Goal: Find specific page/section: Find specific page/section

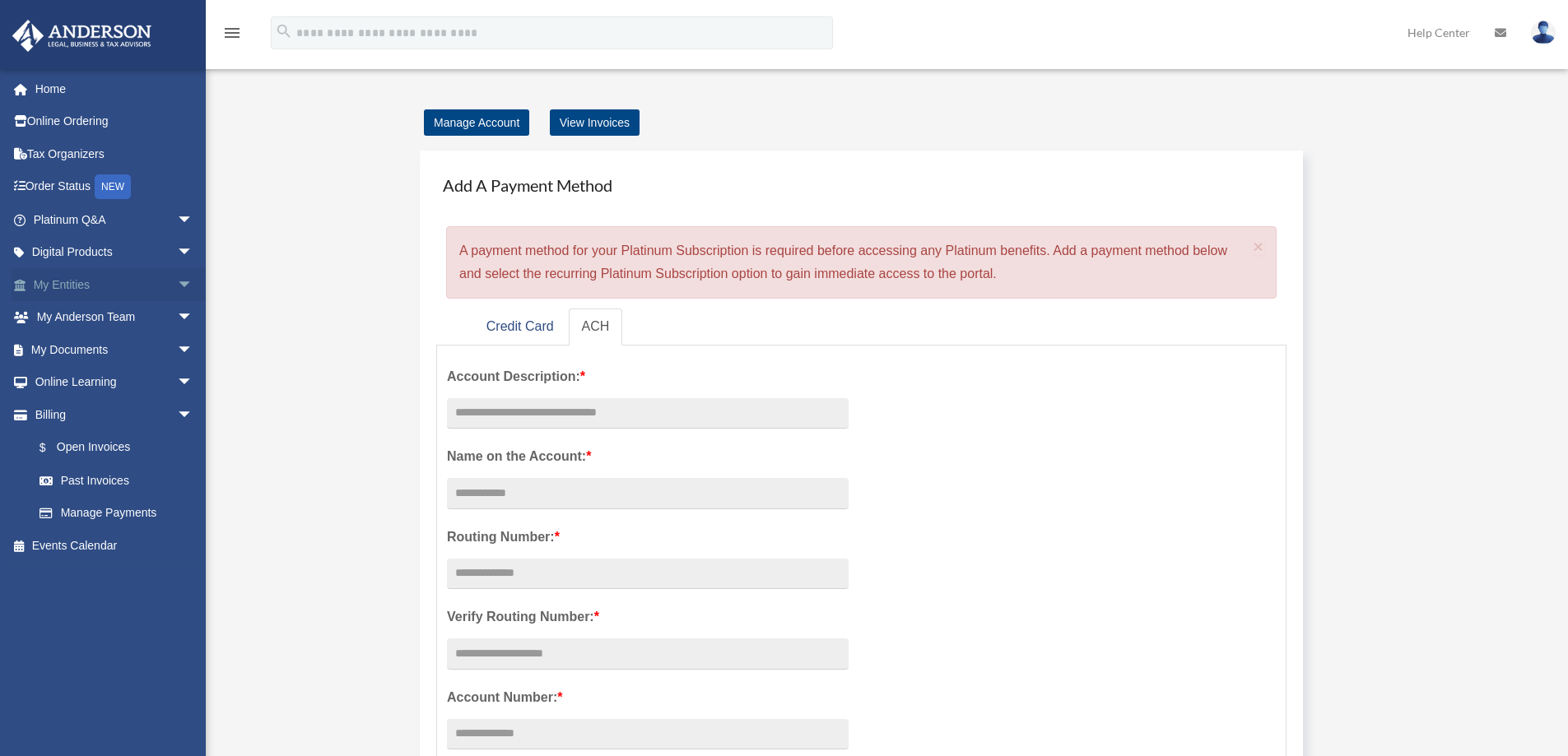
click at [80, 291] on link "My Entities arrow_drop_down" at bounding box center [114, 284] width 206 height 33
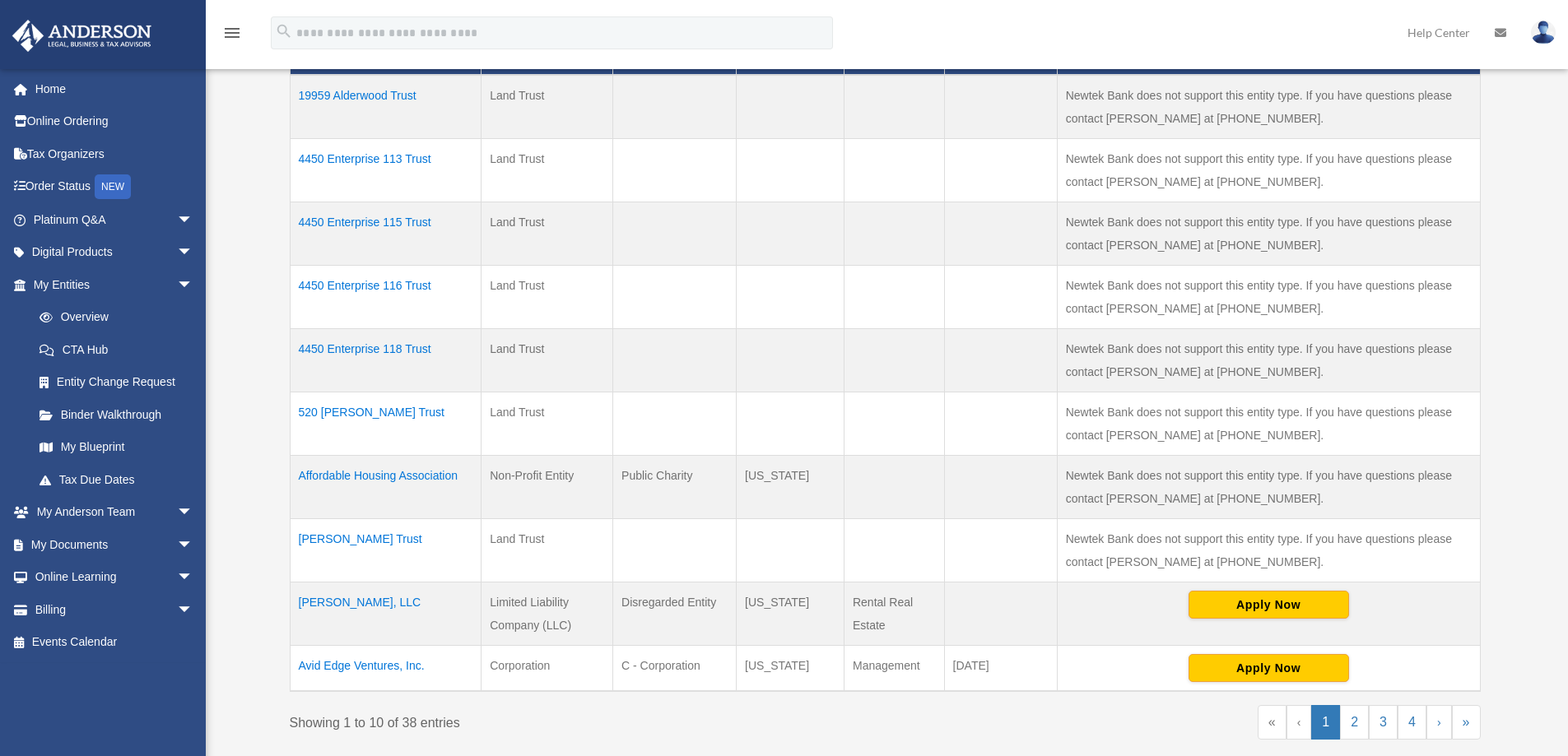
scroll to position [658, 0]
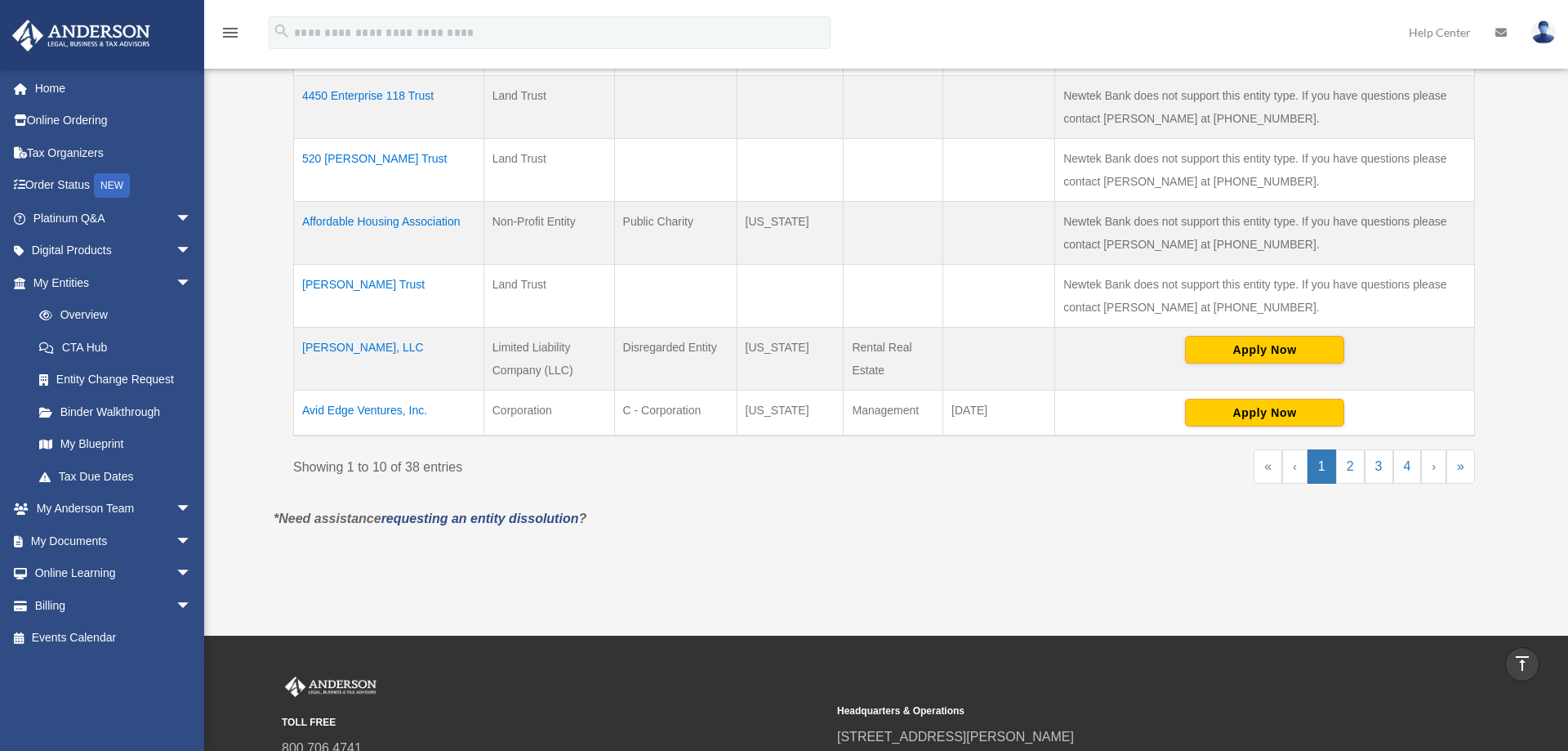
click at [0, 0] on div "x" at bounding box center [0, 0] width 0 height 0
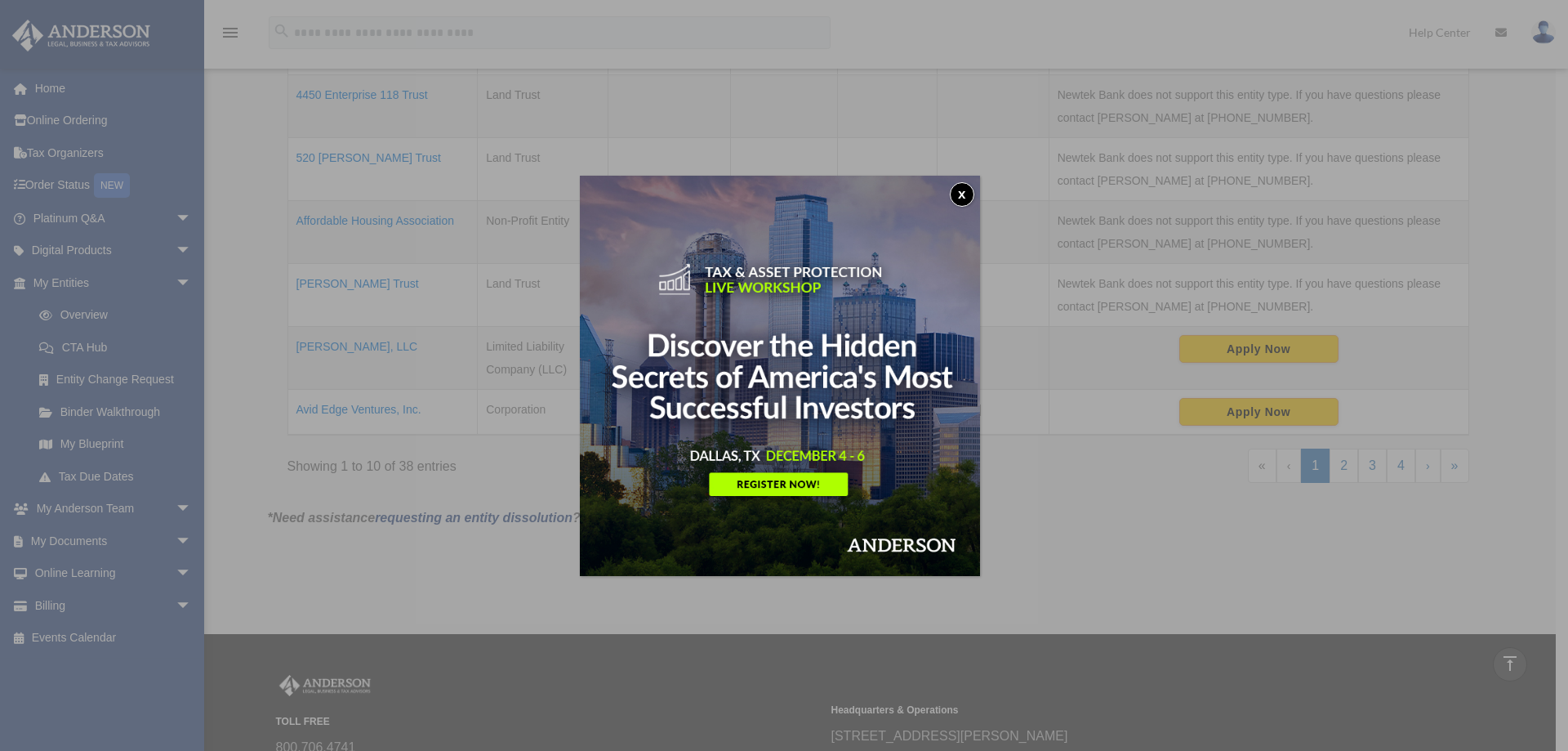
click at [973, 192] on button "x" at bounding box center [962, 194] width 24 height 24
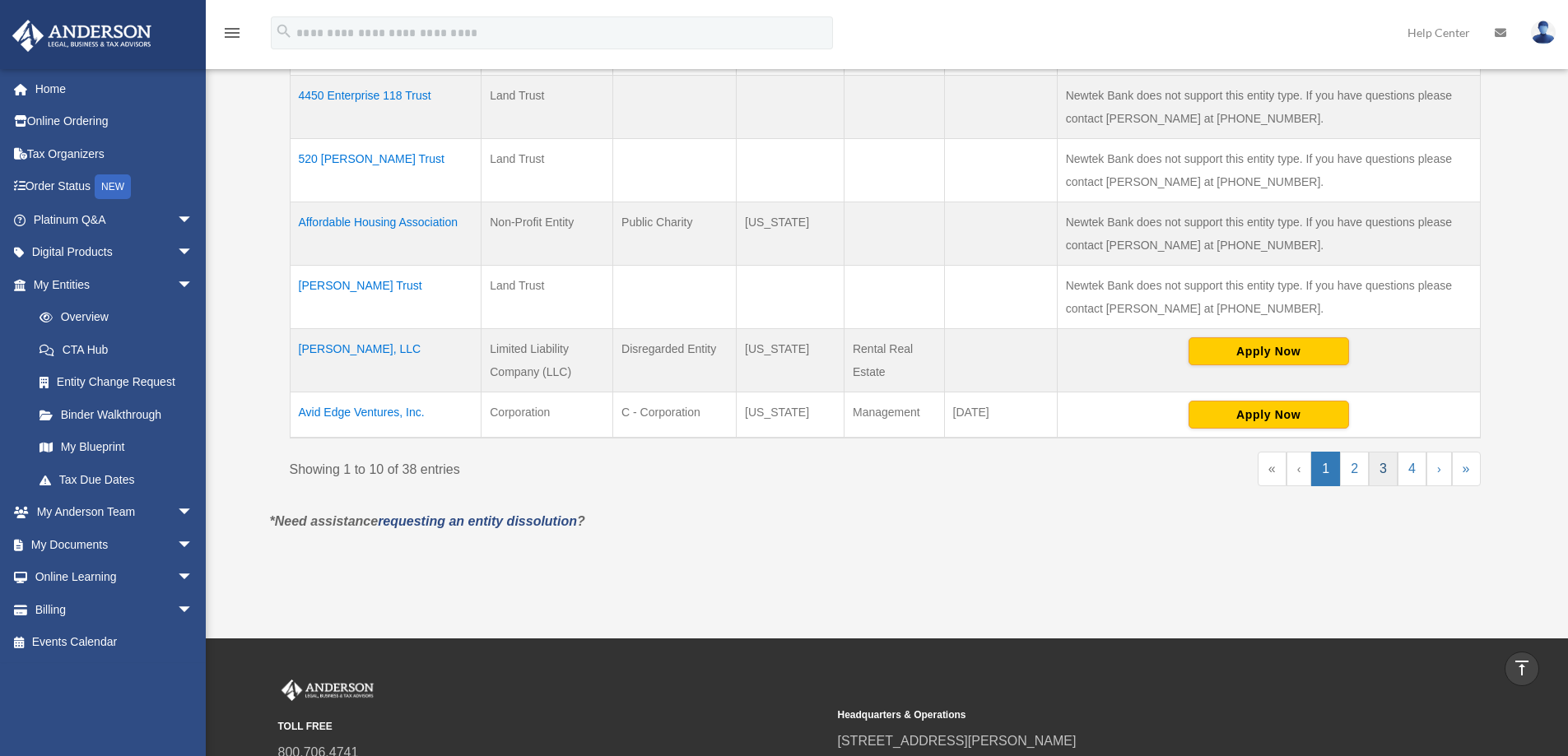
click at [1382, 471] on link "3" at bounding box center [1383, 468] width 29 height 34
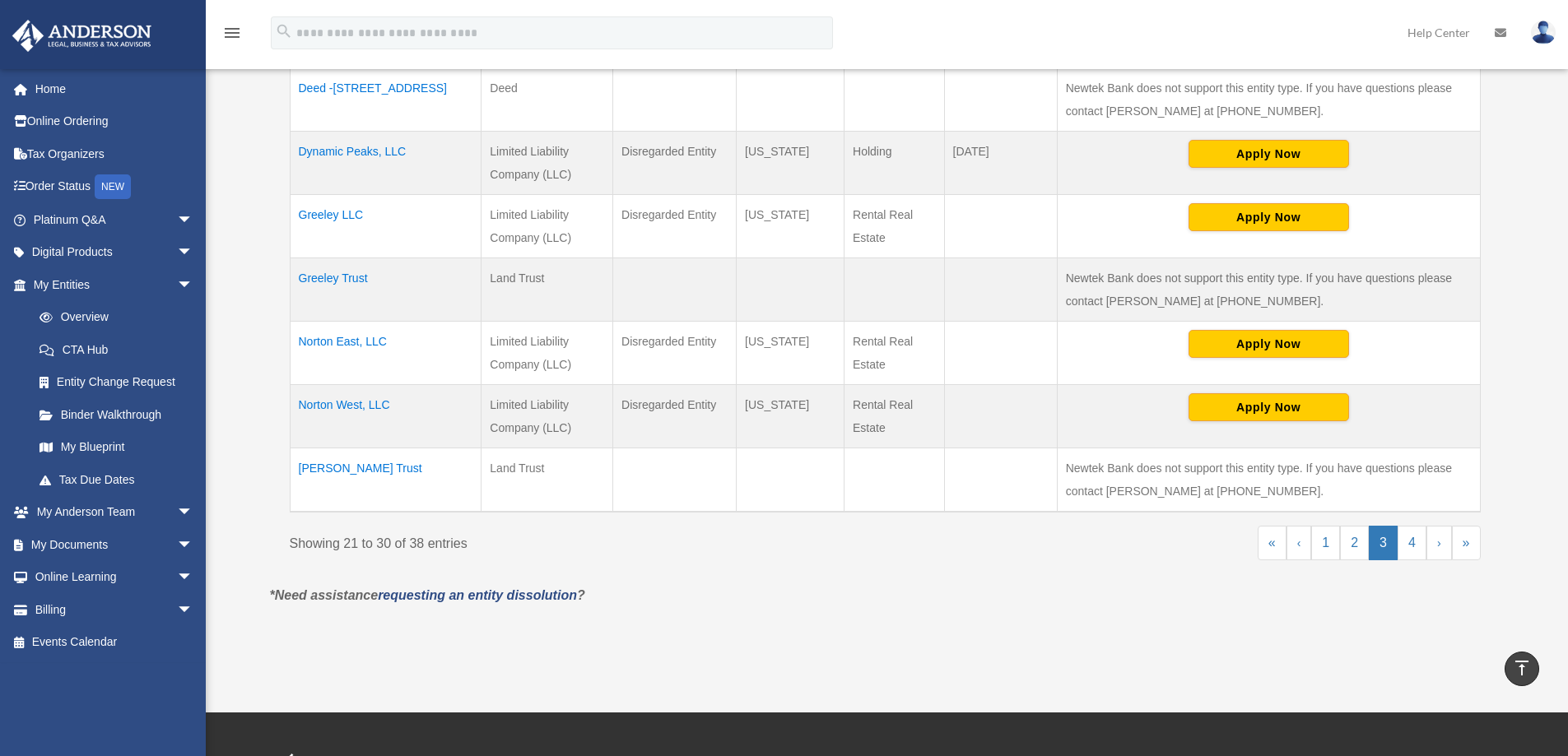
scroll to position [576, 0]
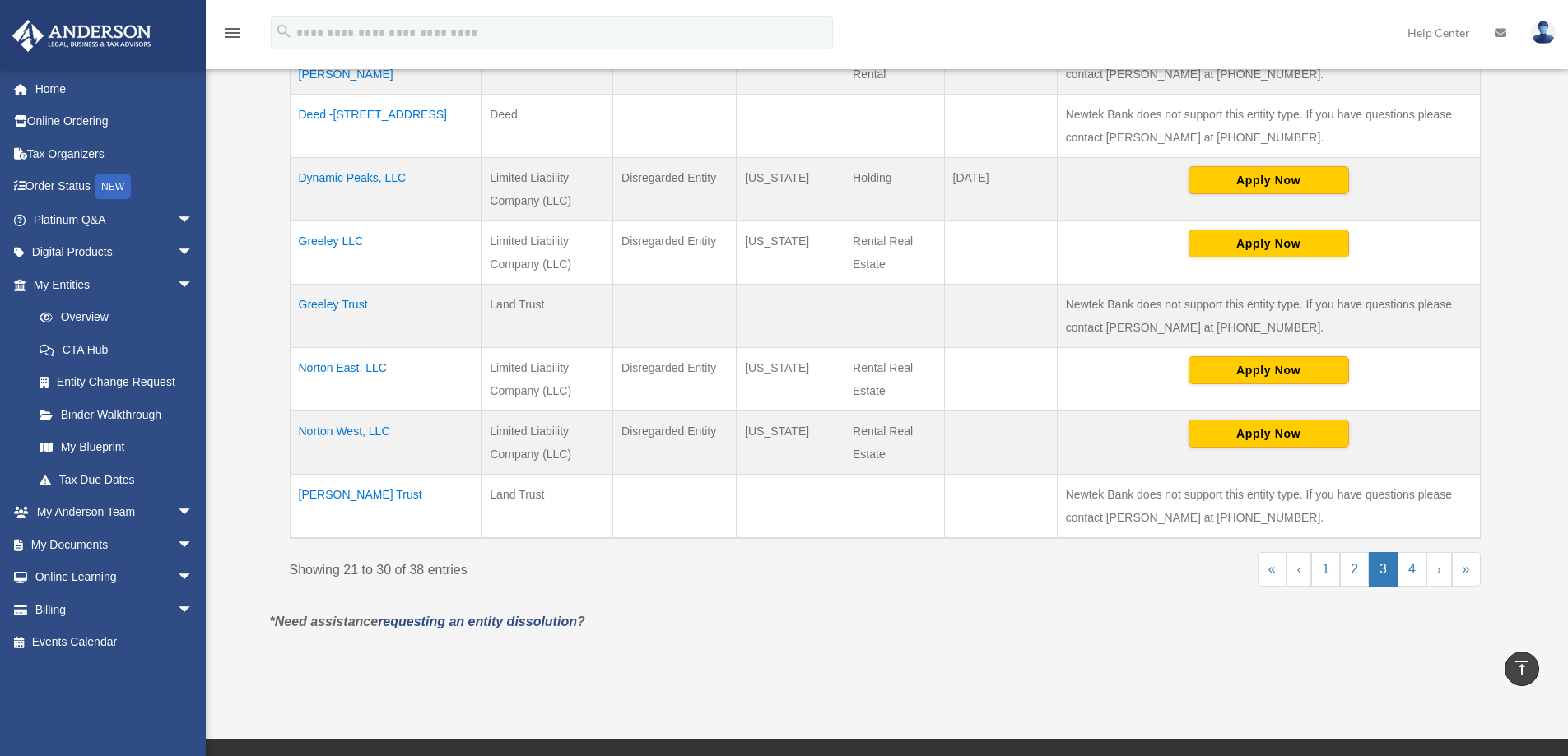
click at [327, 307] on td "Greeley Trust" at bounding box center [386, 316] width 191 height 63
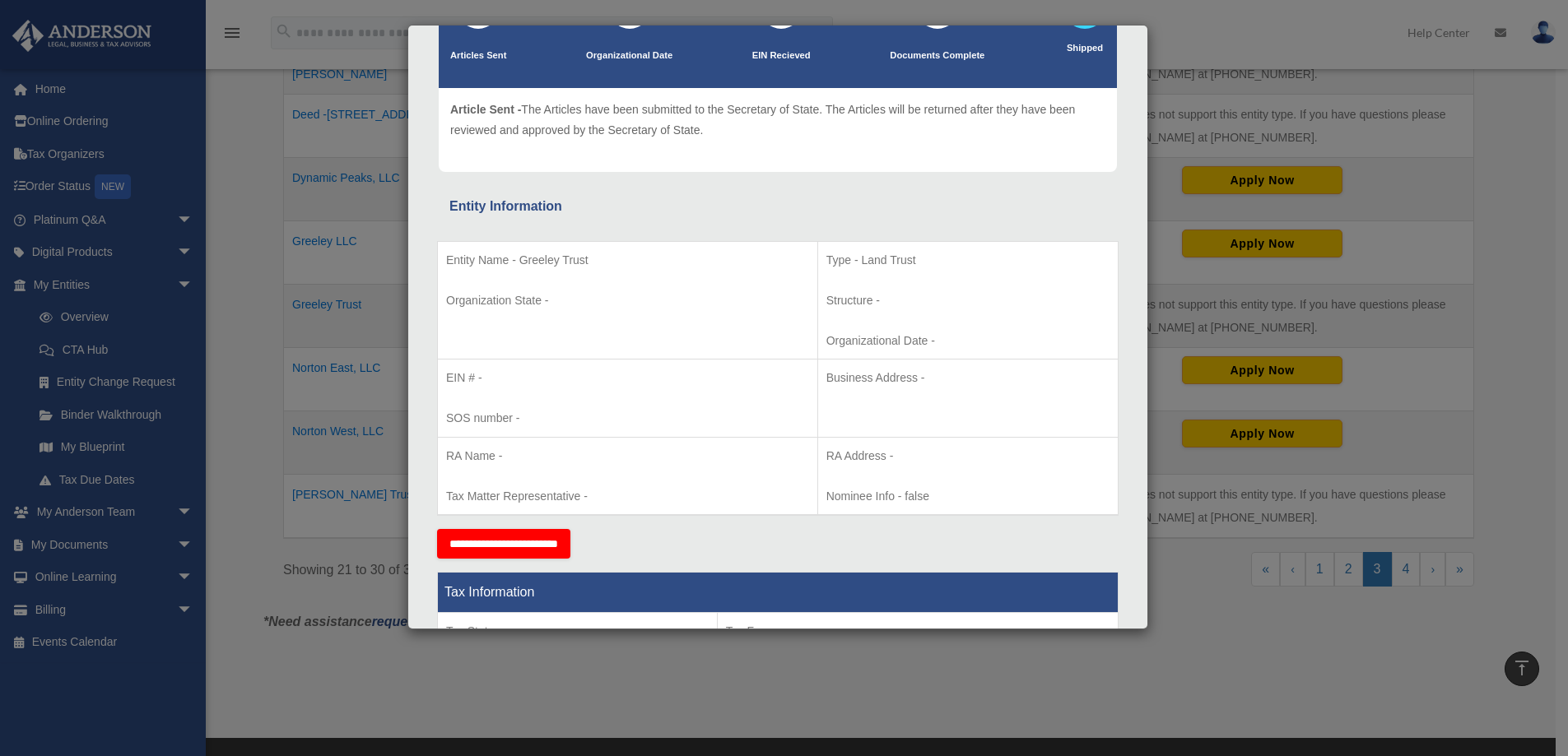
scroll to position [165, 0]
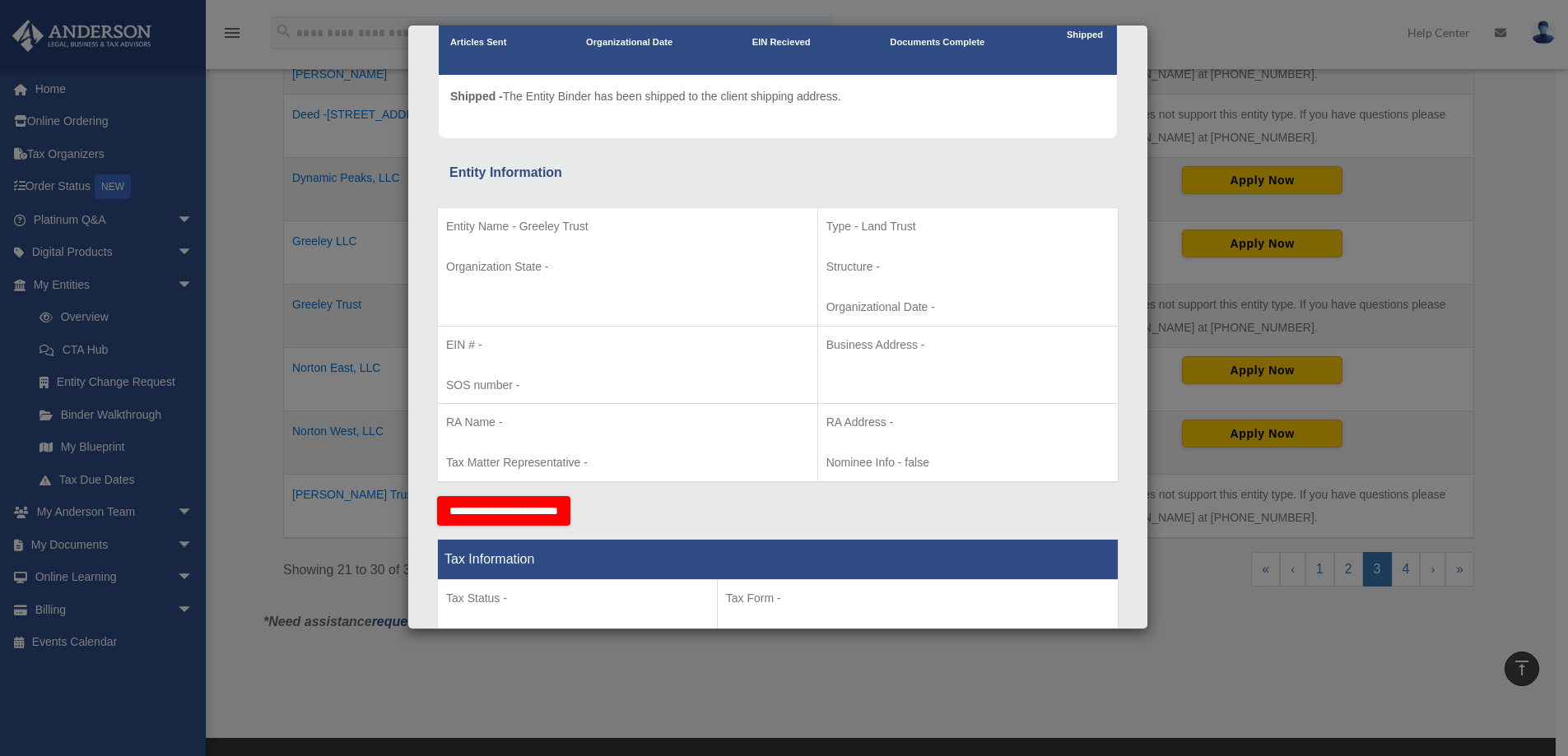
click at [267, 267] on div "Details × Articles Sent Organizational Date" at bounding box center [784, 378] width 1568 height 756
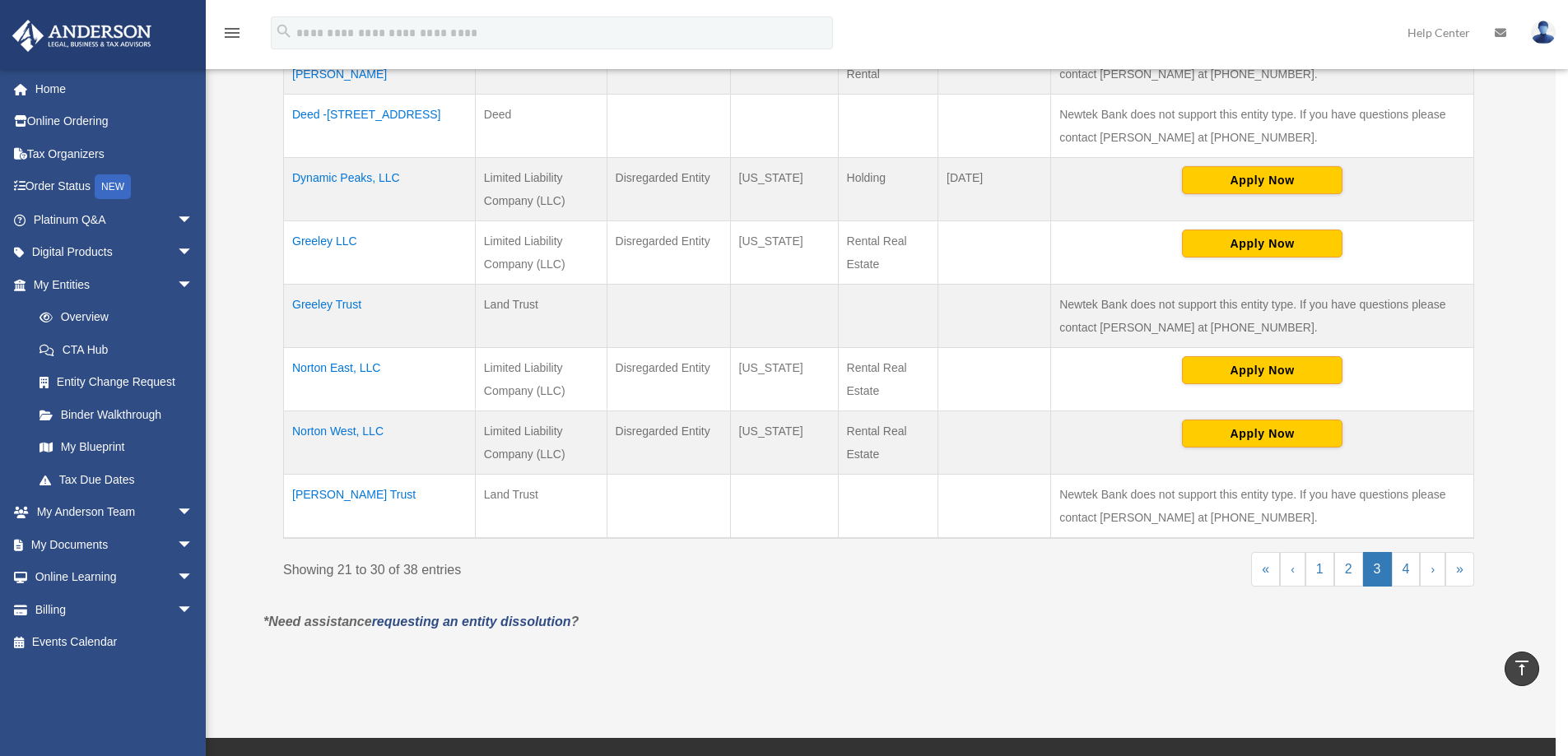
click at [336, 302] on td "Greeley Trust" at bounding box center [380, 315] width 191 height 63
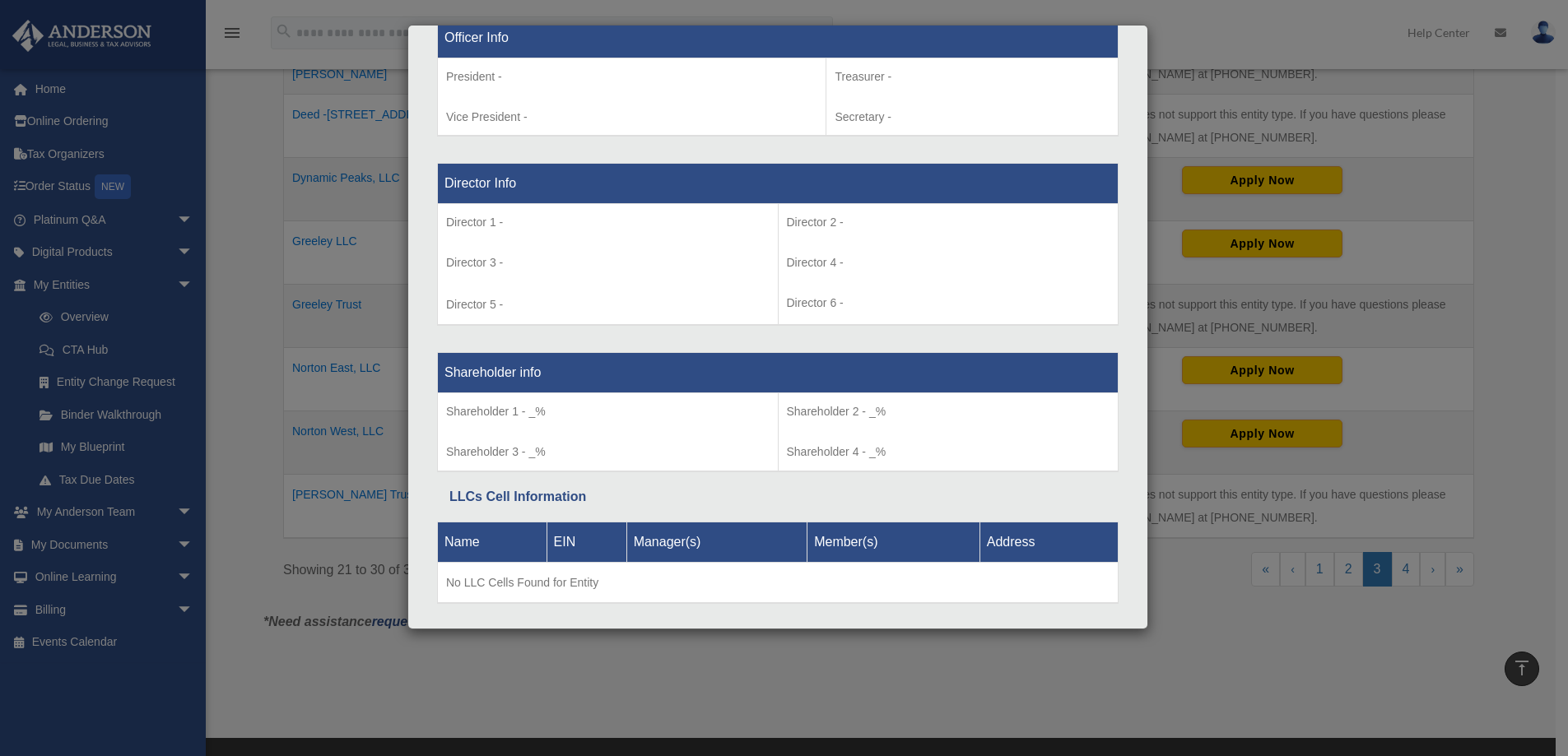
scroll to position [1120, 0]
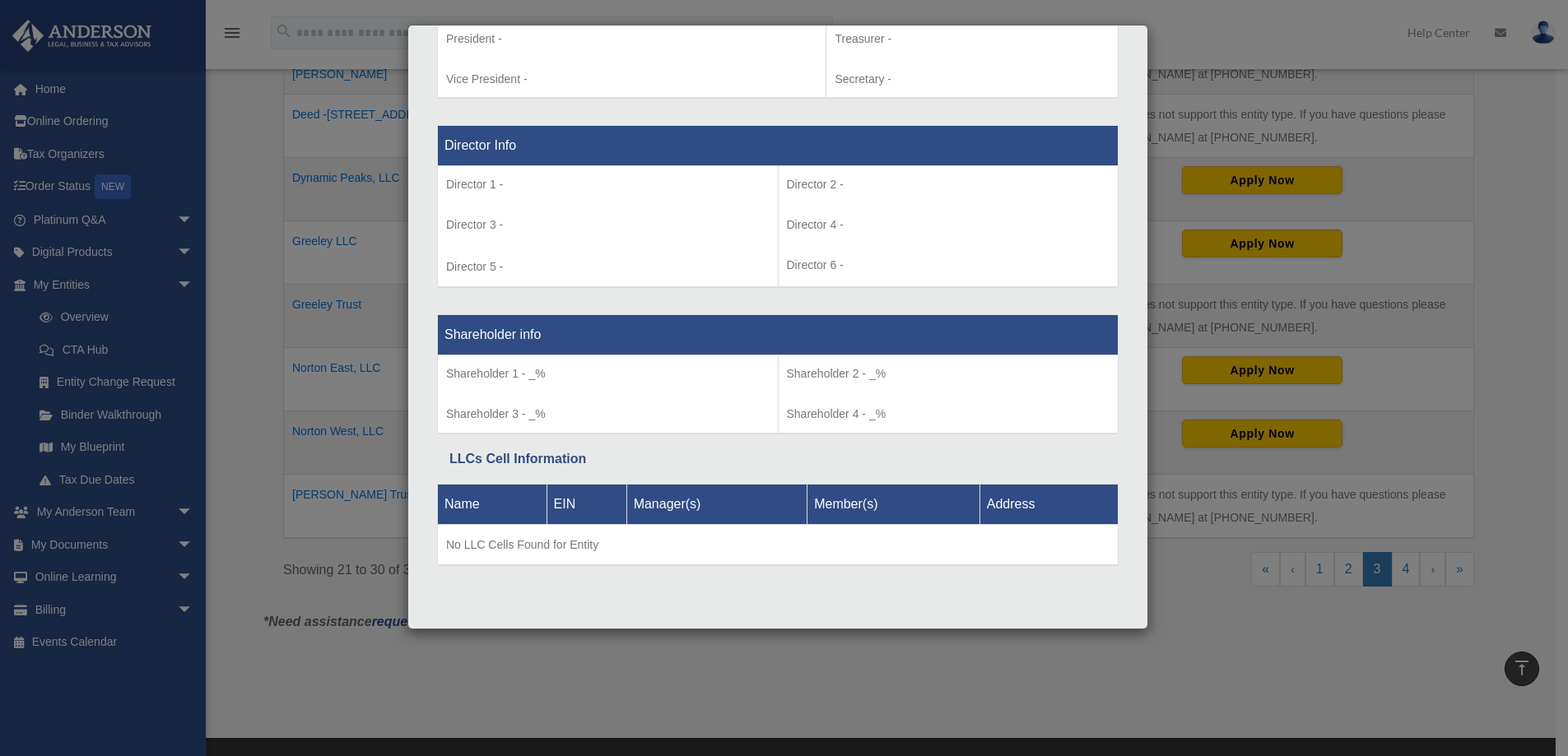
click at [261, 285] on div "Details × Articles Sent Organizational Date" at bounding box center [784, 378] width 1568 height 756
